Goal: Information Seeking & Learning: Learn about a topic

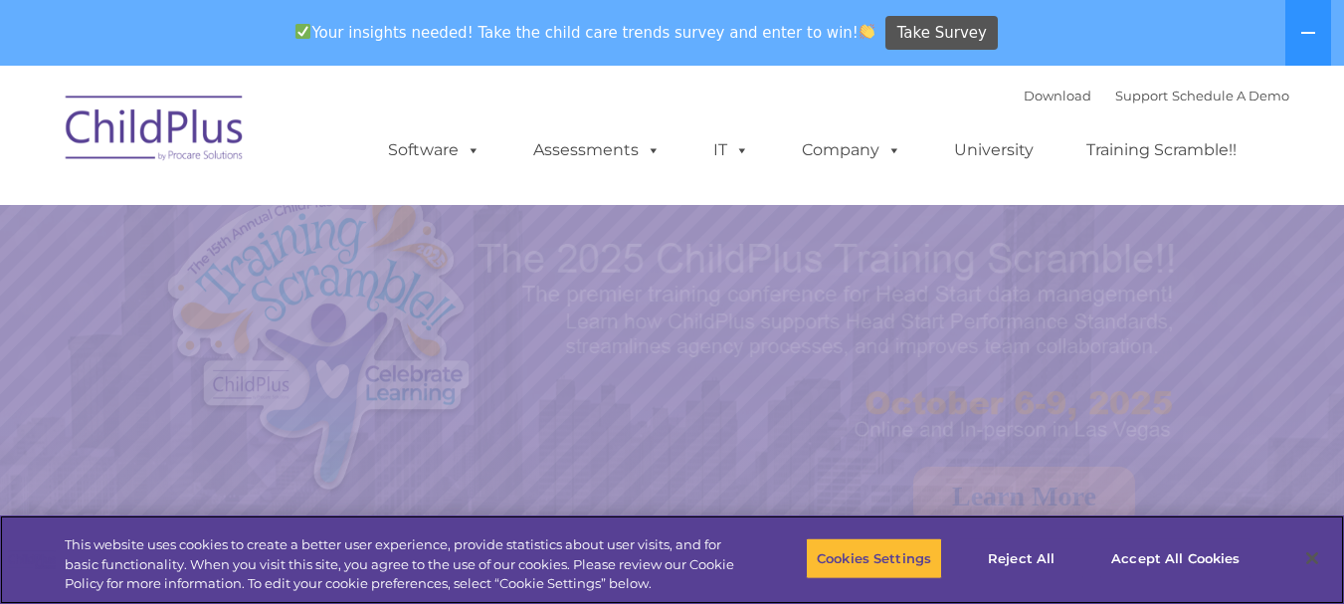
select select "MEDIUM"
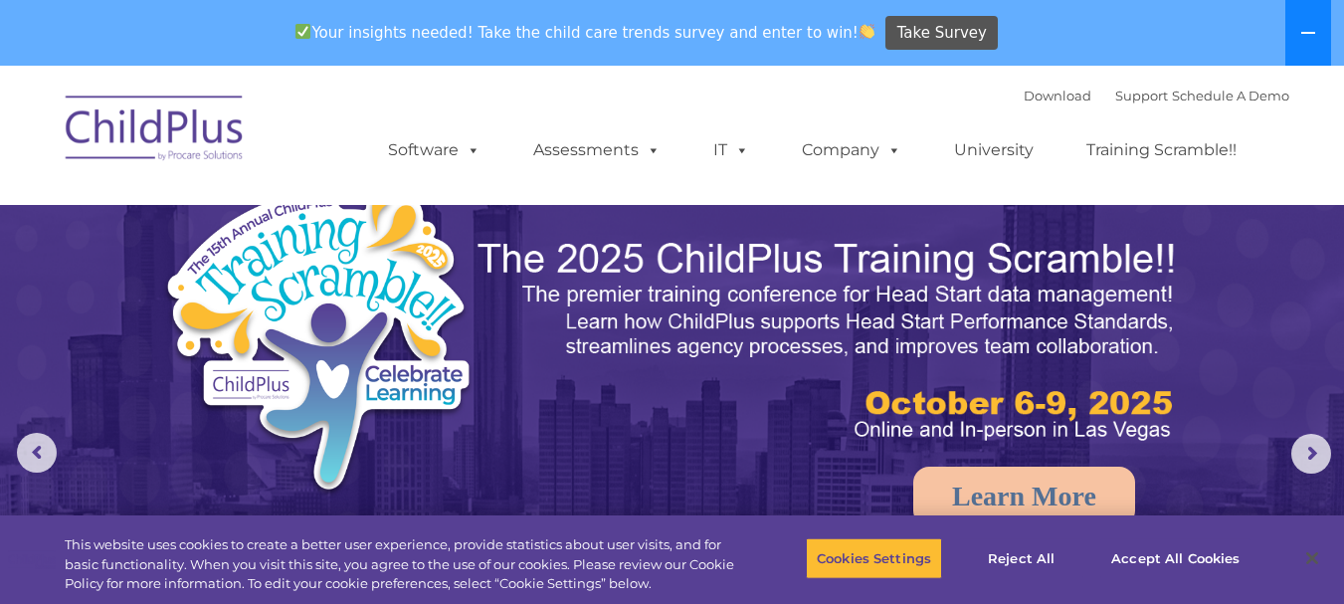
click at [1306, 38] on icon at bounding box center [1308, 33] width 16 height 16
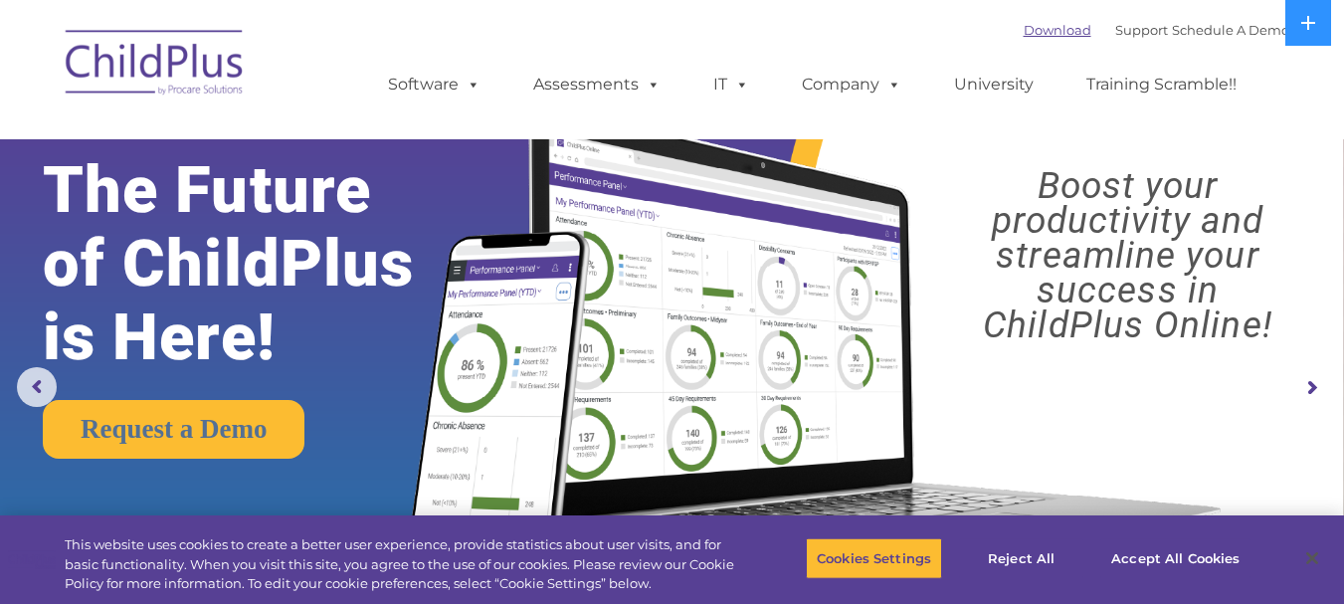
click at [1033, 27] on link "Download" at bounding box center [1058, 30] width 68 height 16
